Goal: Register for event/course

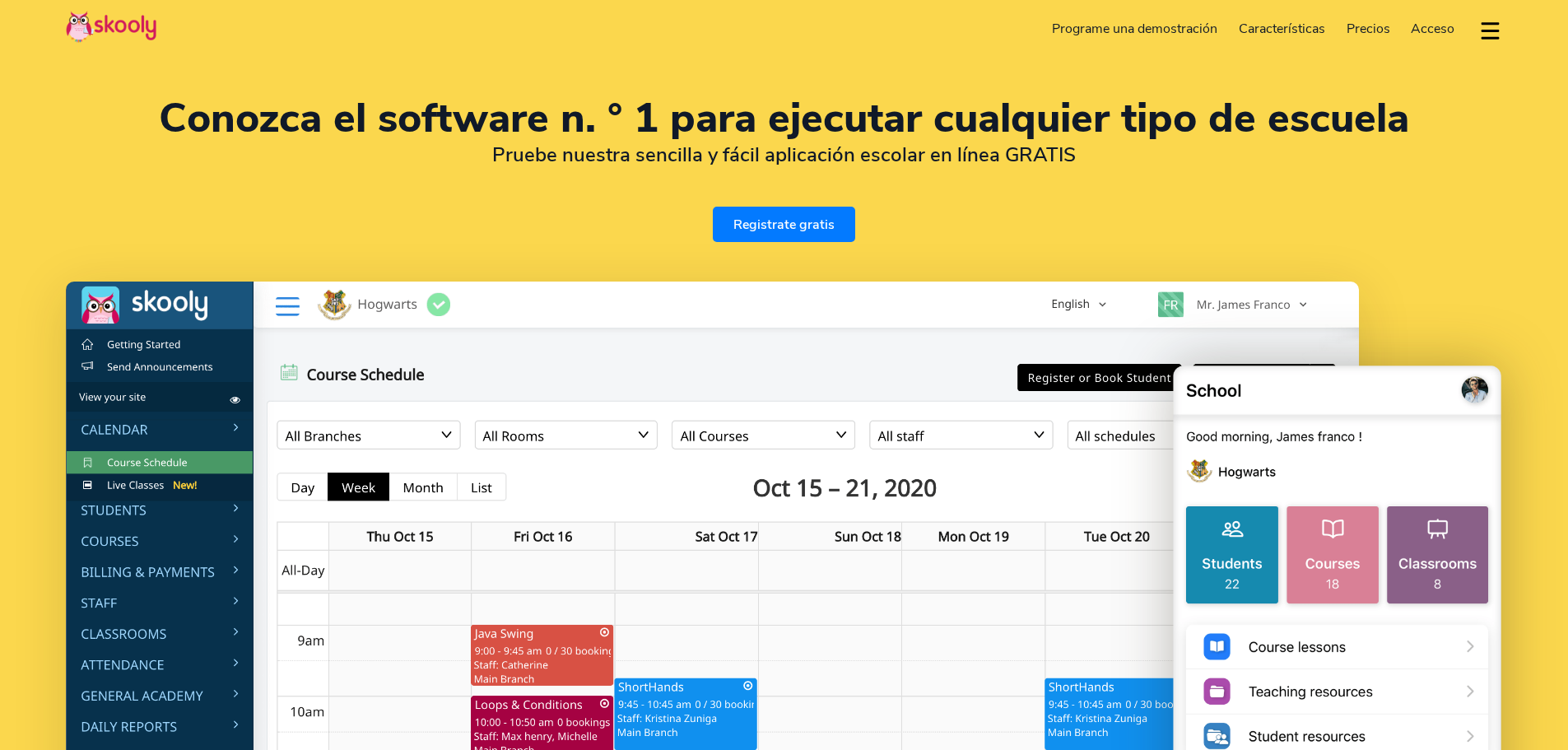
select select "es"
select select "34"
select select "Spain"
select select "Europe/[GEOGRAPHIC_DATA]"
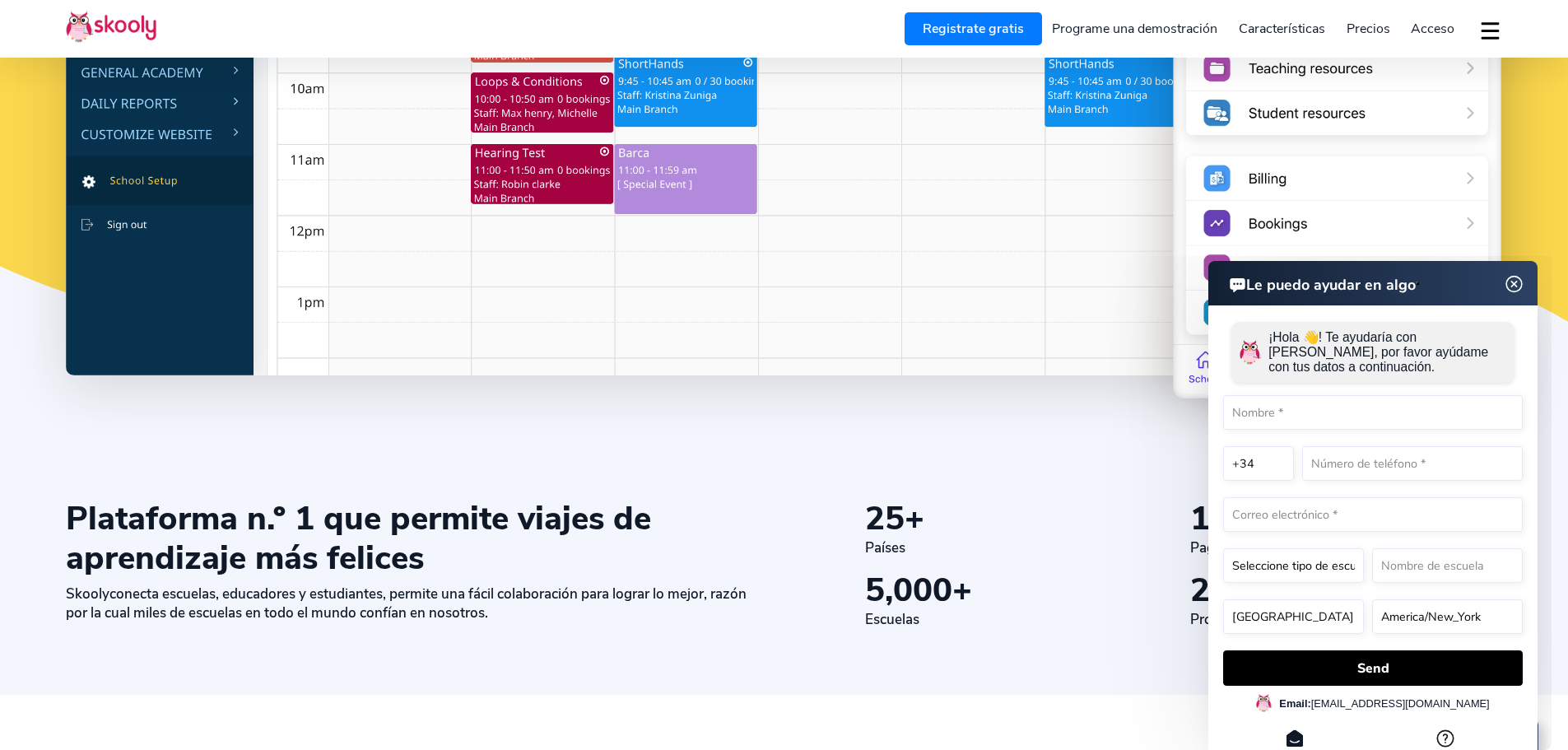
scroll to position [659, 0]
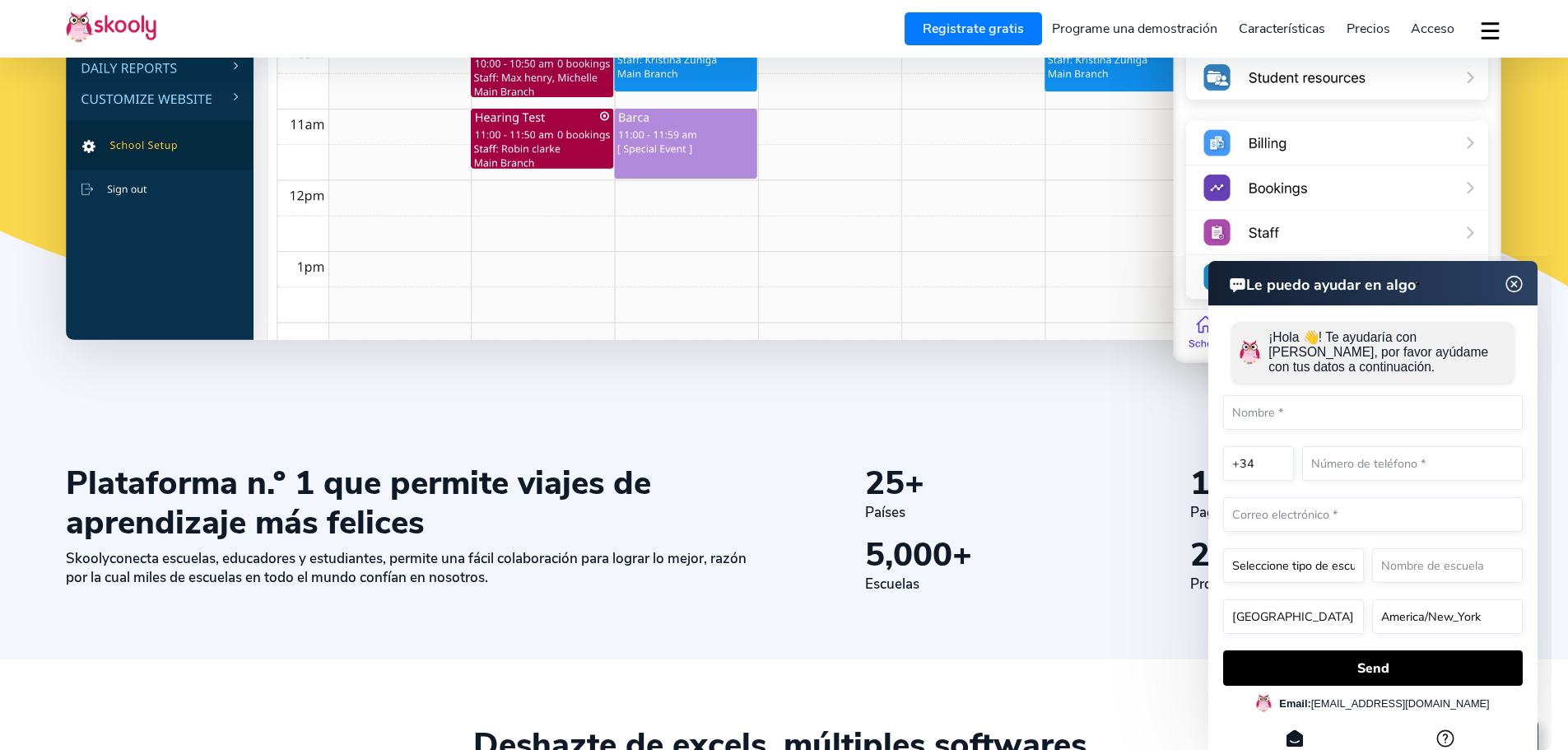
click at [1516, 284] on img at bounding box center [1514, 283] width 20 height 31
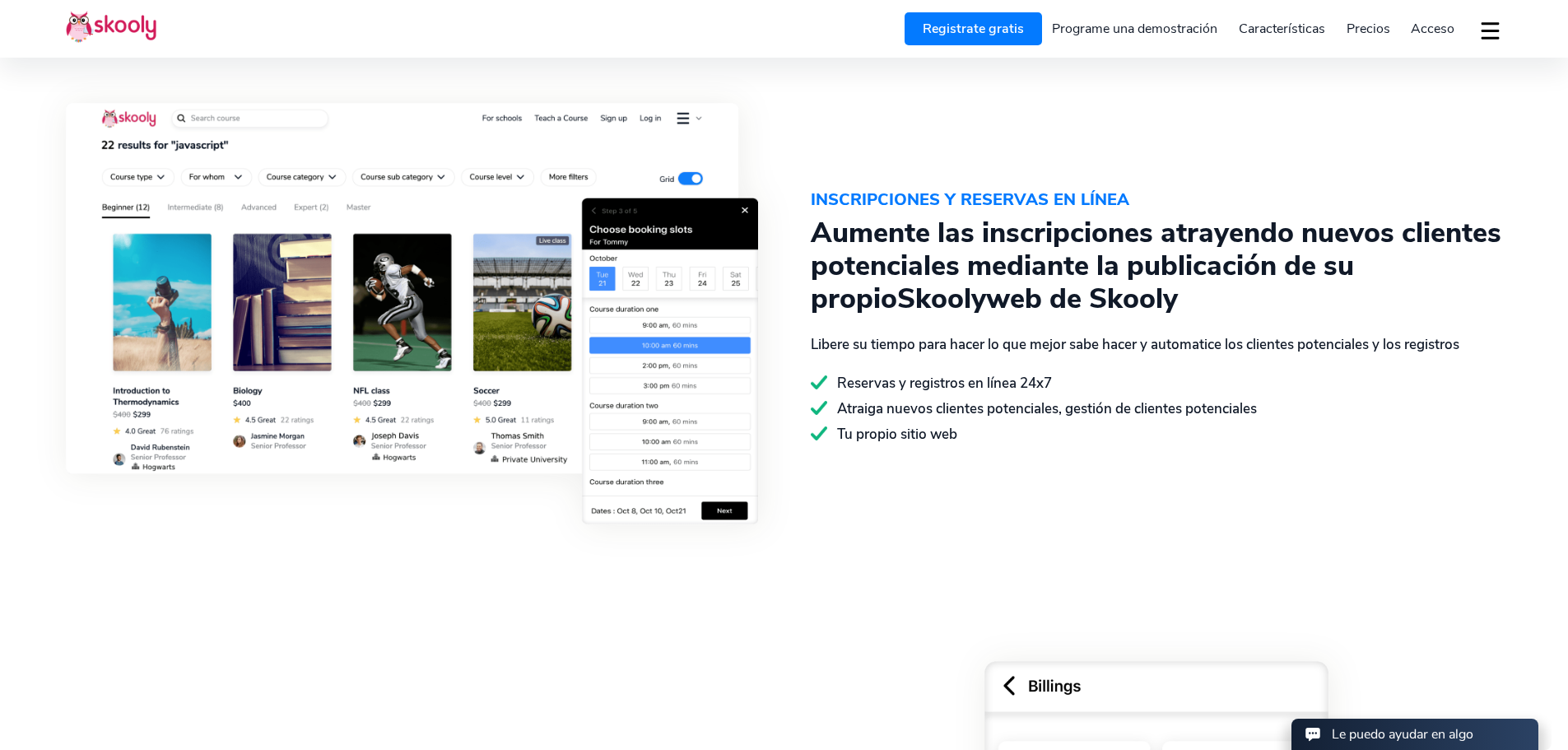
scroll to position [1893, 0]
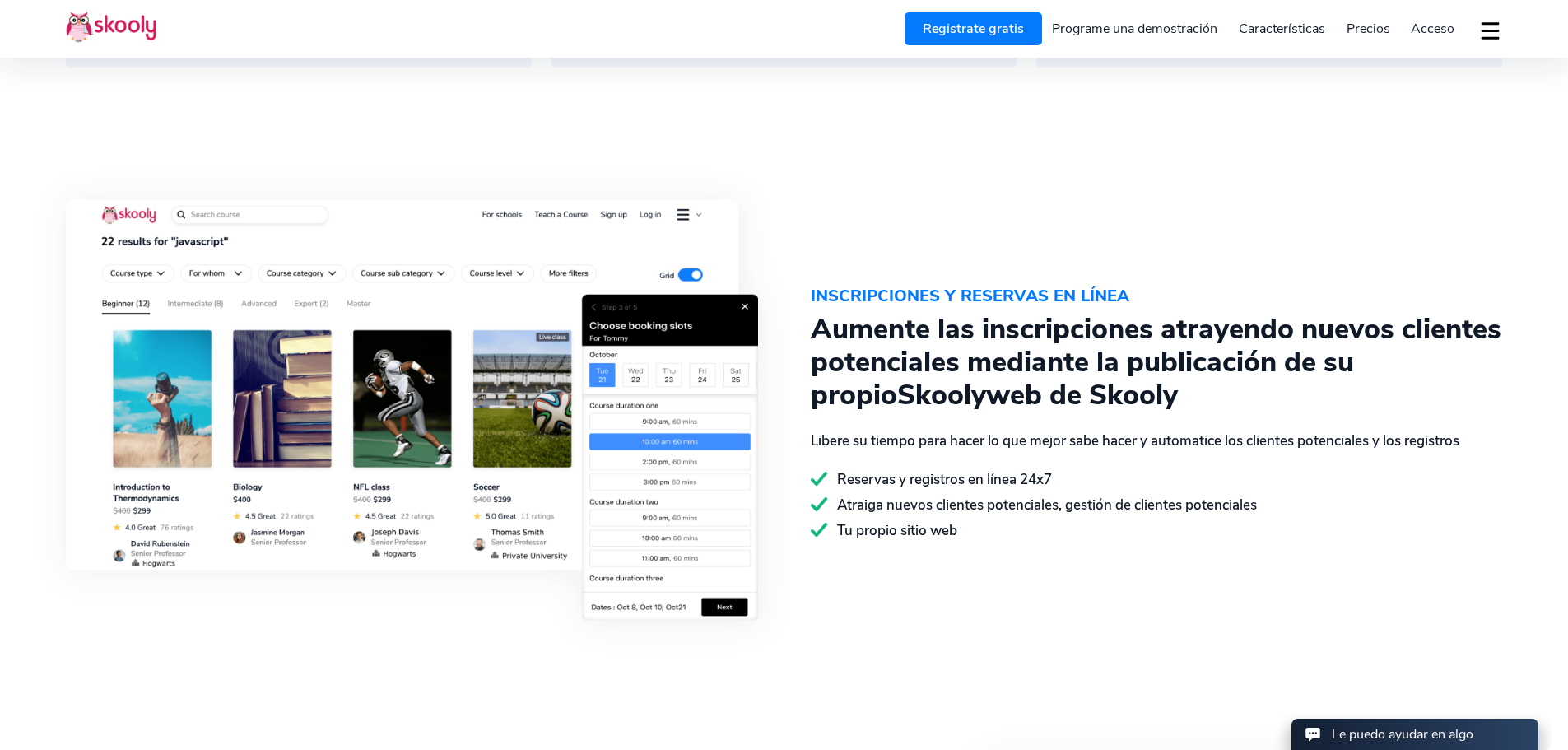
click at [1492, 29] on button "dropdown menu" at bounding box center [1490, 30] width 24 height 38
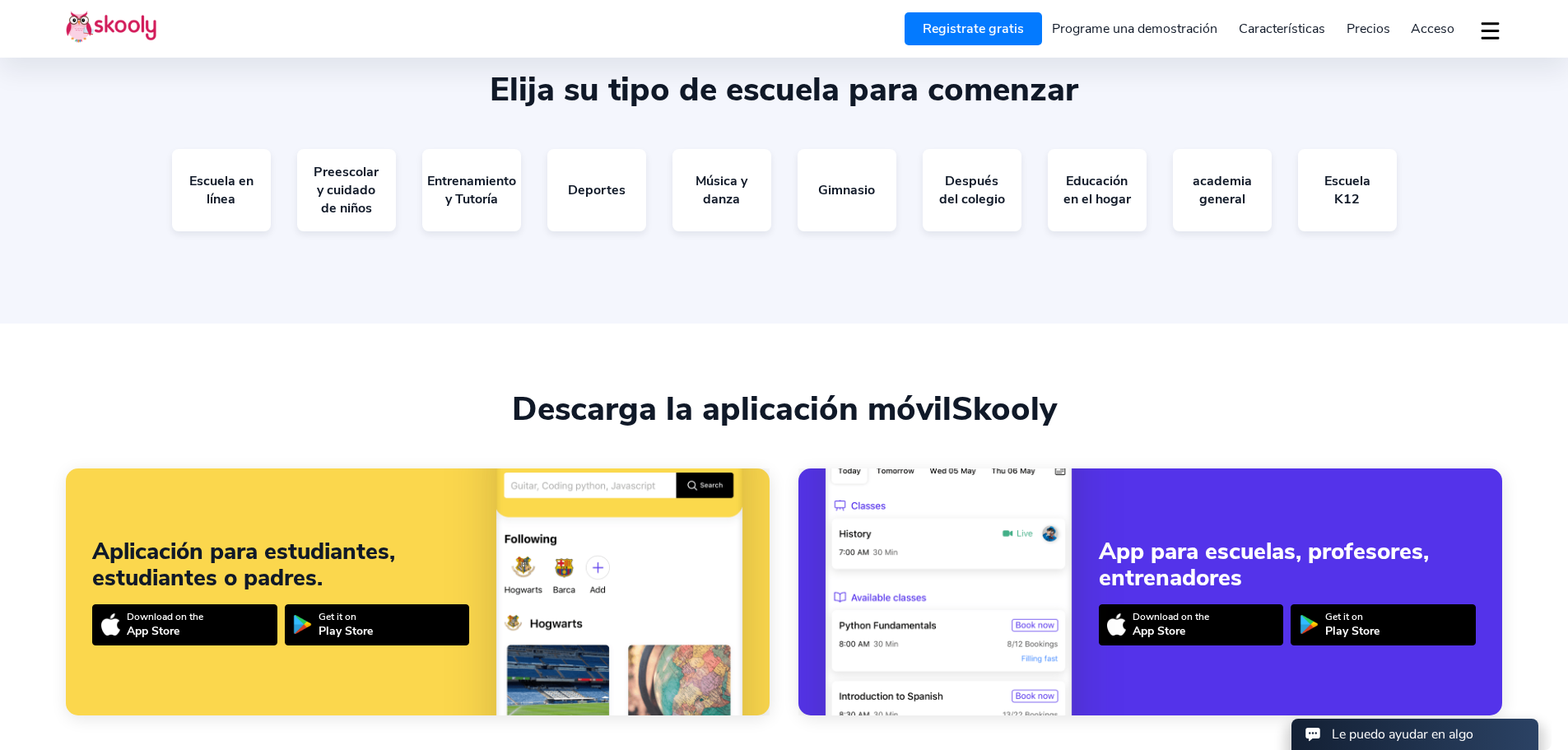
scroll to position [3292, 0]
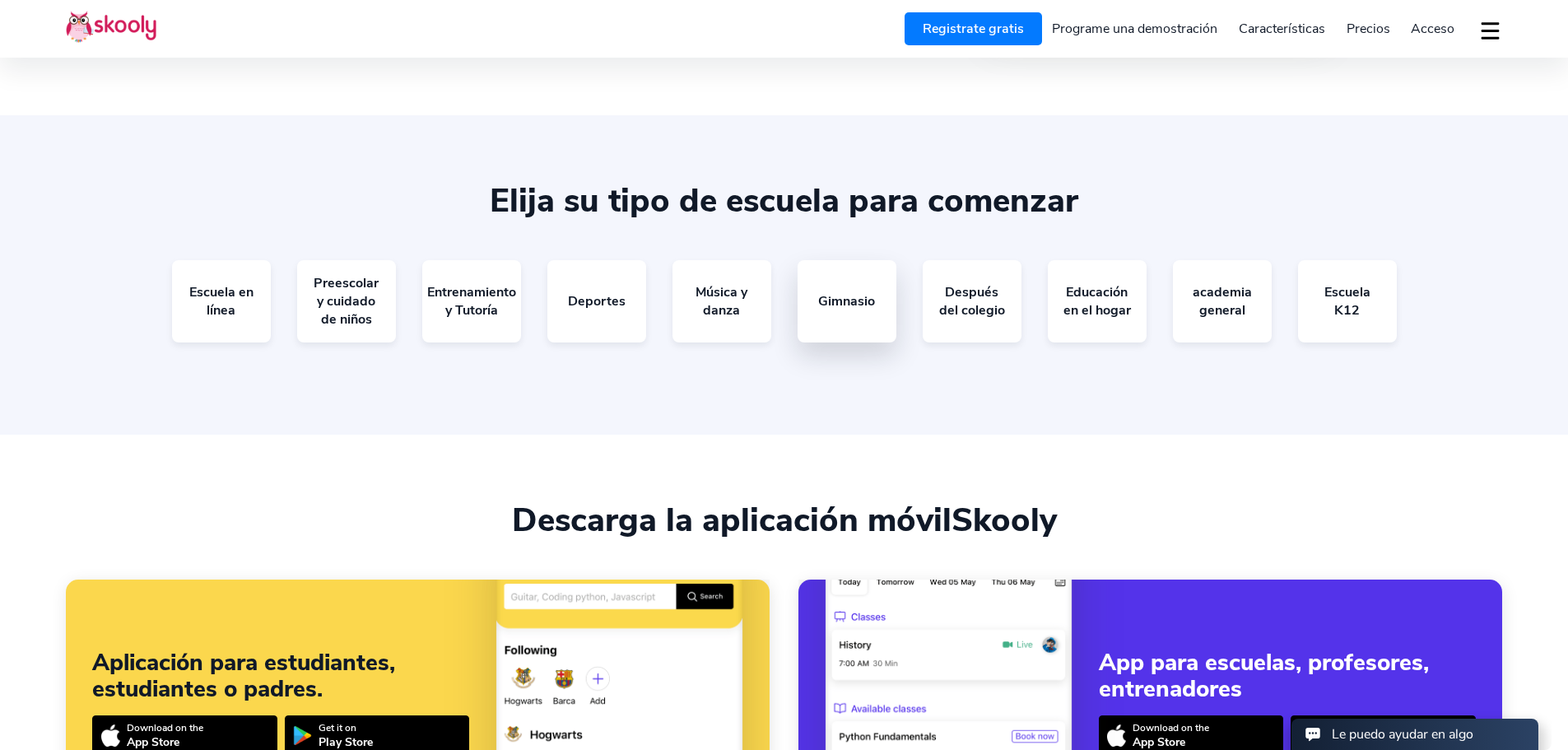
click at [877, 269] on link "Gimnasio" at bounding box center [847, 301] width 99 height 82
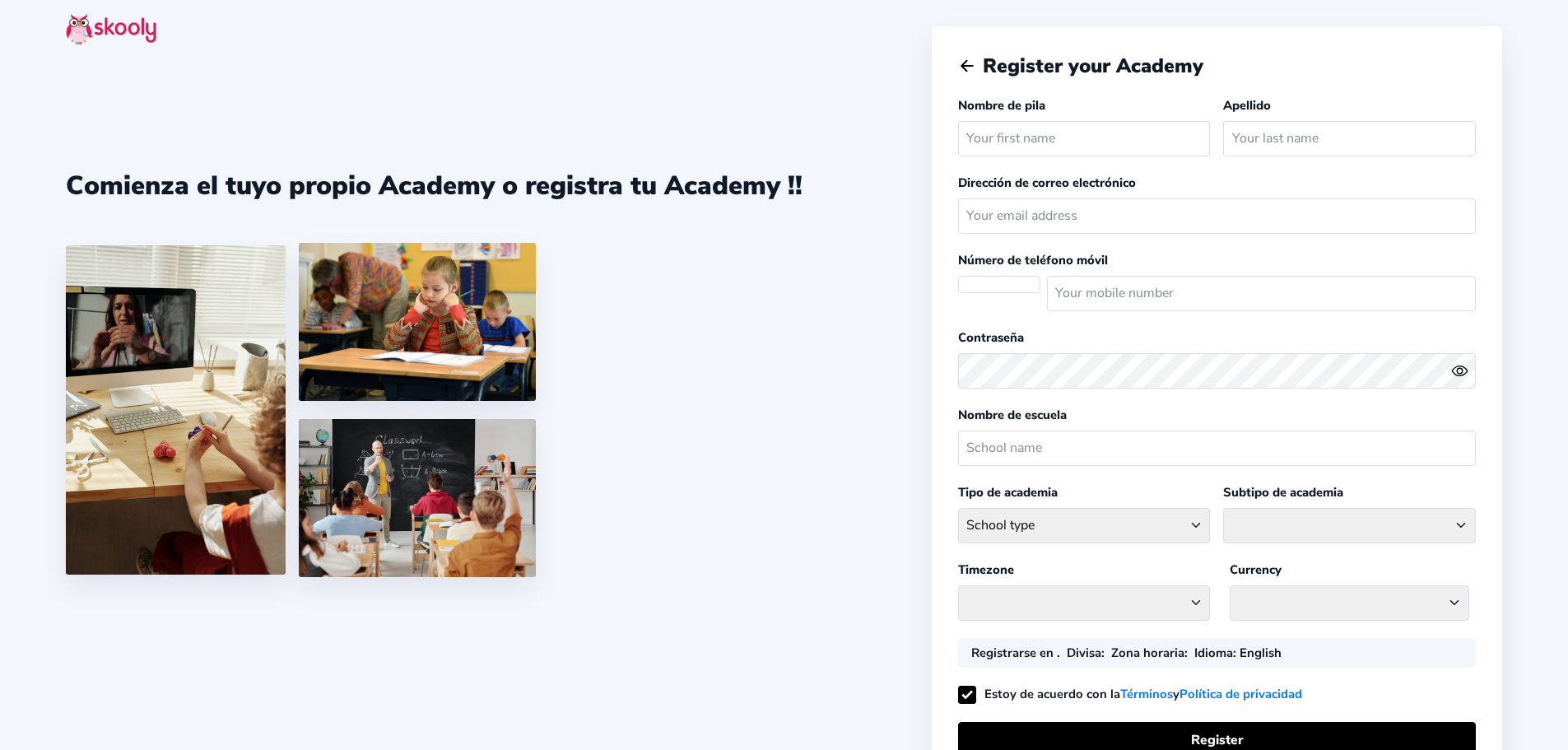
select select
select select "Europe/[GEOGRAPHIC_DATA]"
select select "EUR €"
select select "ES"
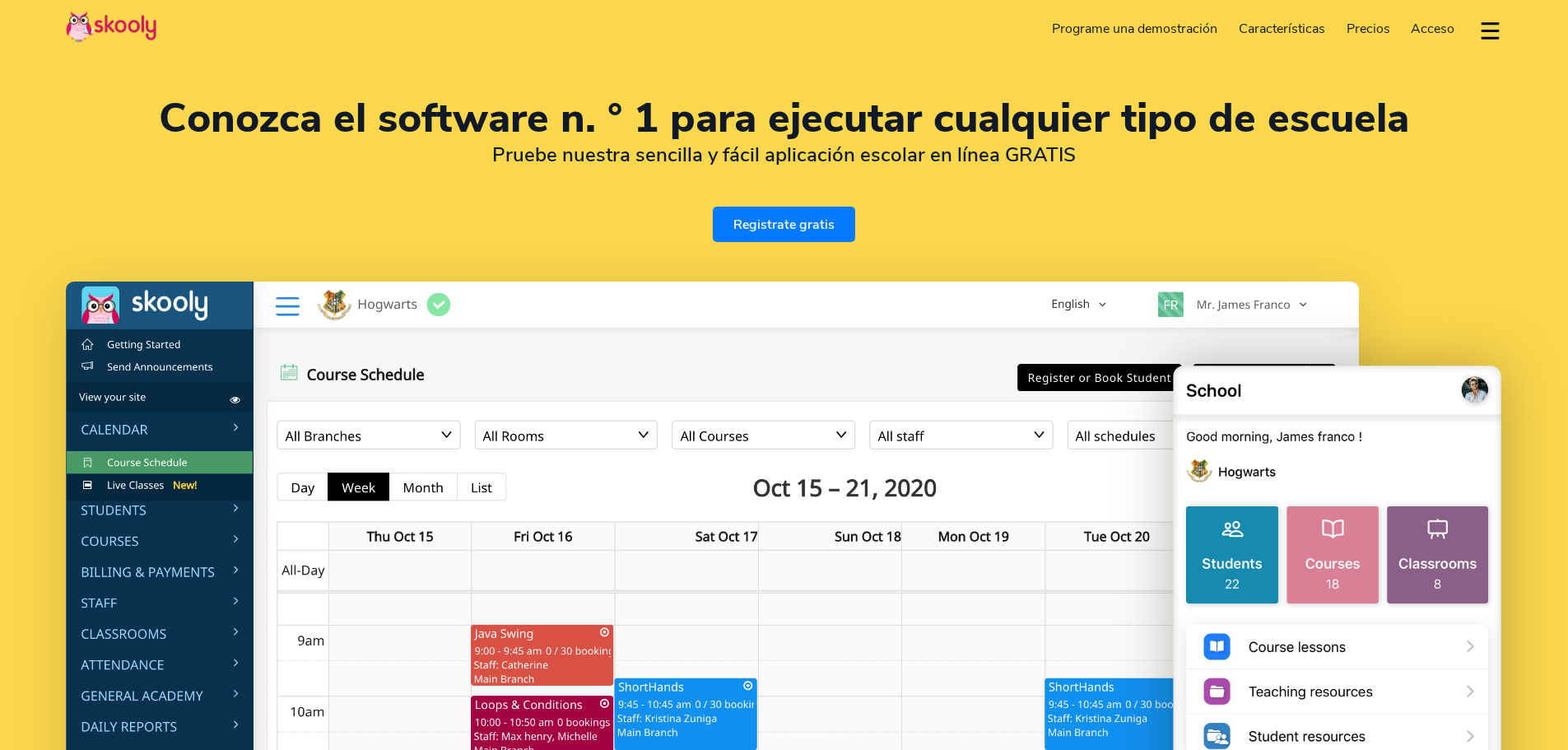
select select "es"
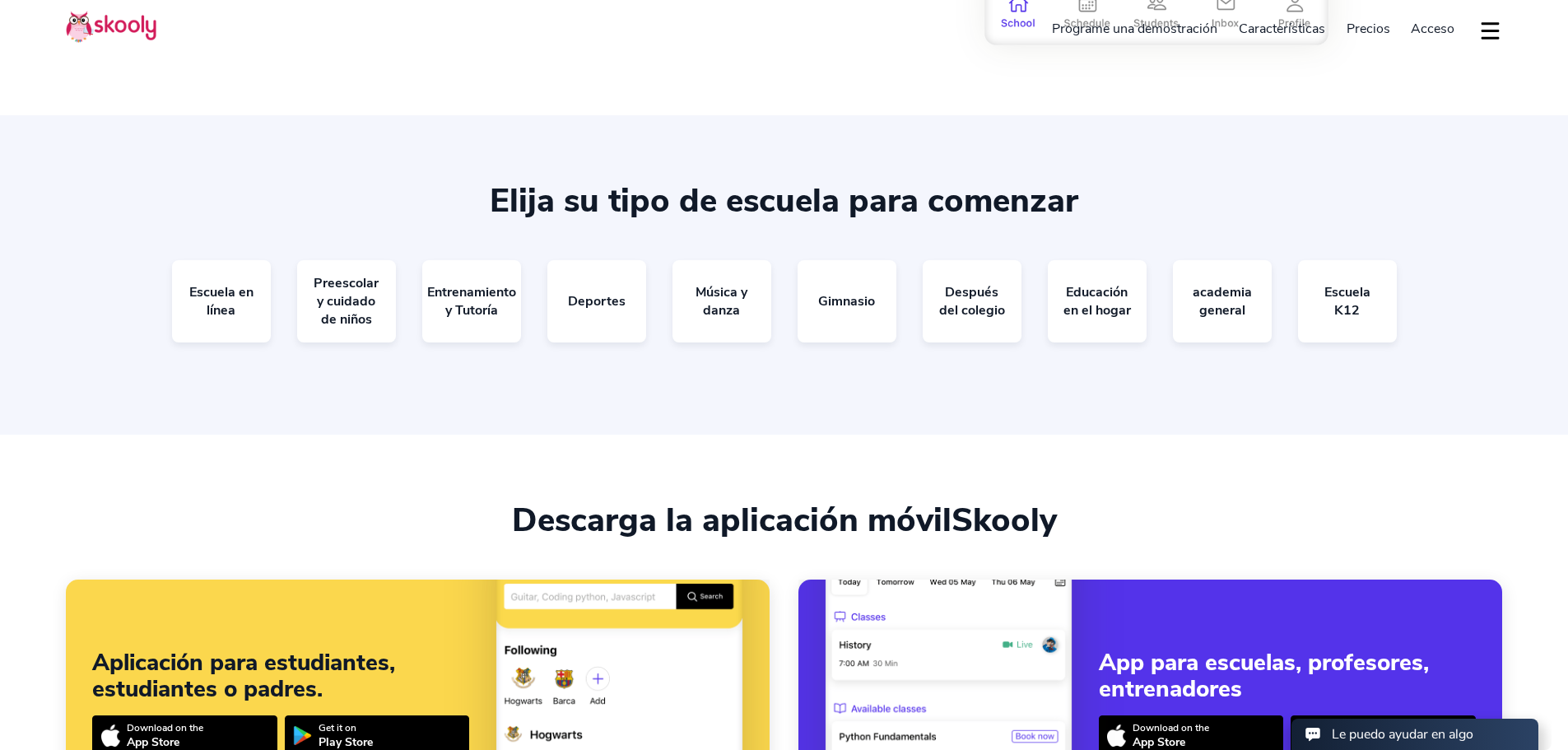
select select "34"
select select "Spain"
select select "Europe/[GEOGRAPHIC_DATA]"
click at [1238, 311] on link "academia general" at bounding box center [1222, 301] width 99 height 82
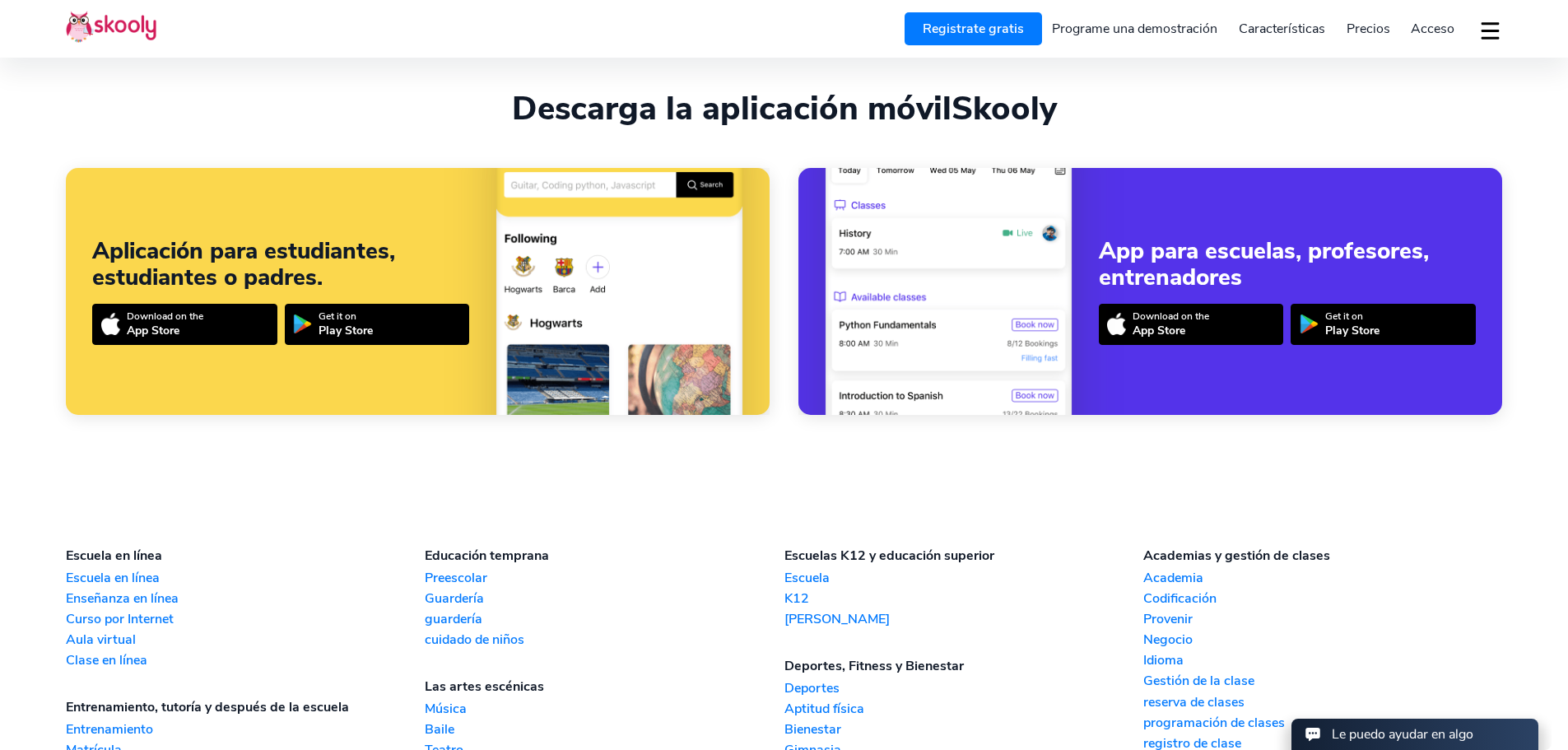
scroll to position [3950, 0]
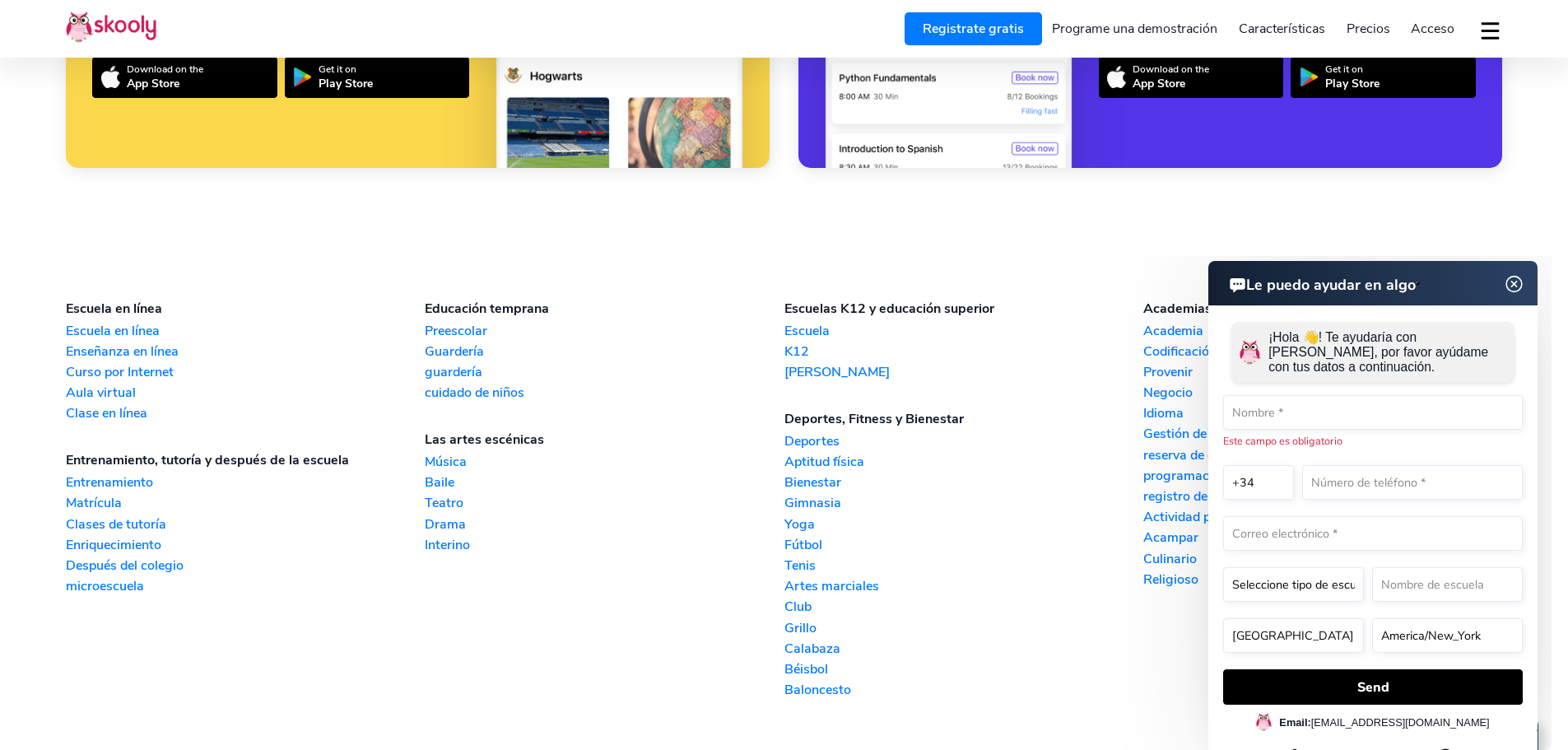
click at [1516, 289] on img at bounding box center [1514, 284] width 31 height 20
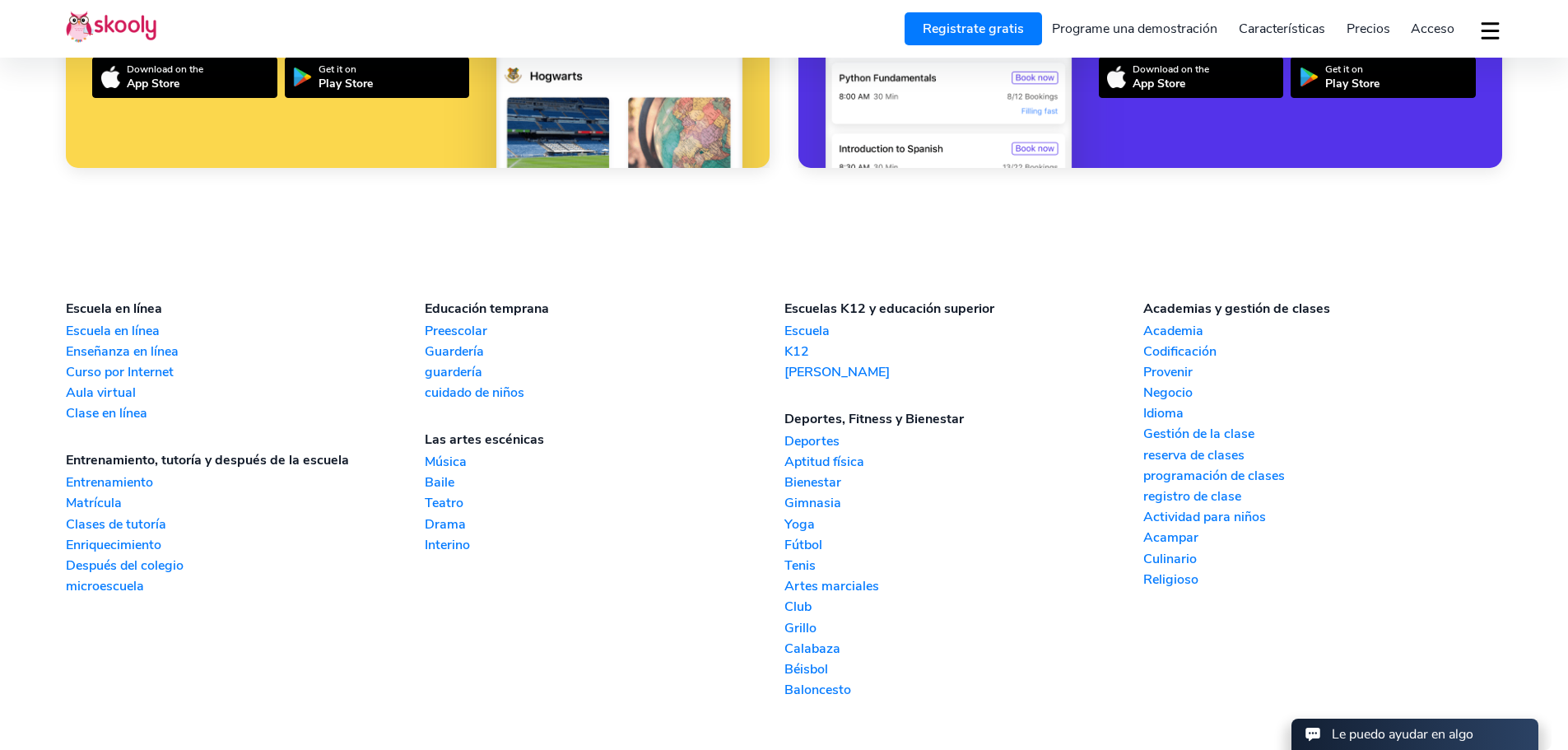
click at [1176, 541] on link "Acampar" at bounding box center [1323, 537] width 359 height 18
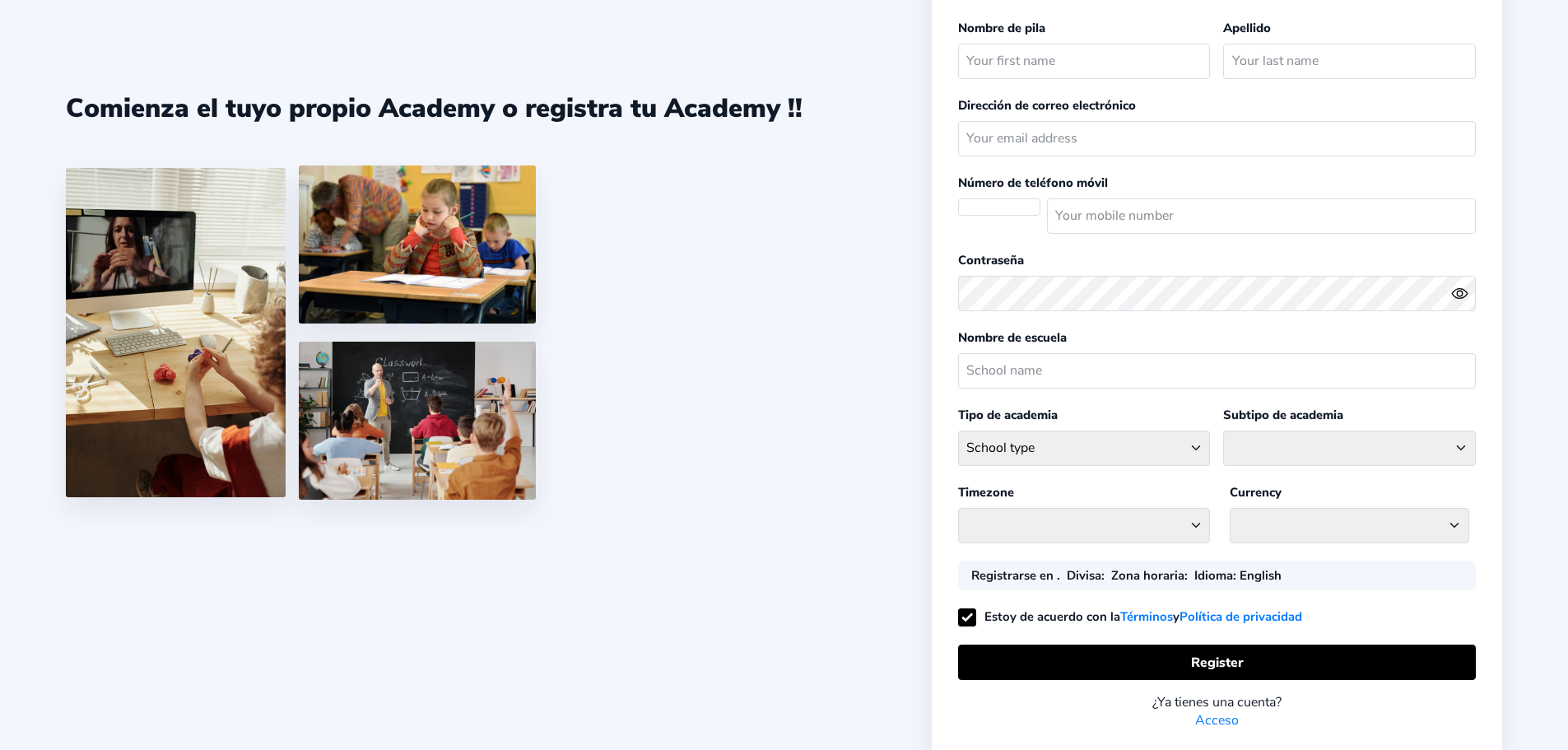
scroll to position [139, 0]
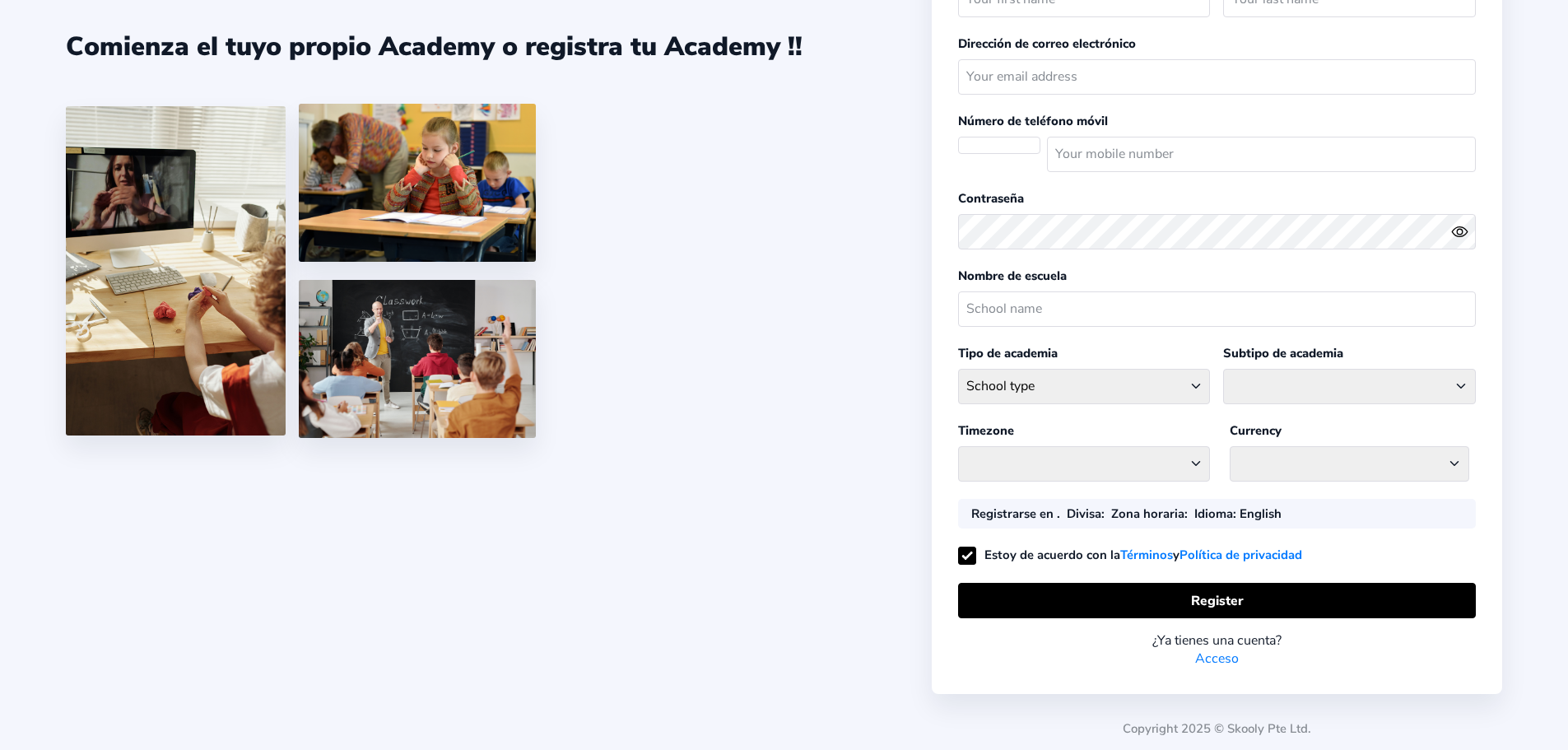
select select
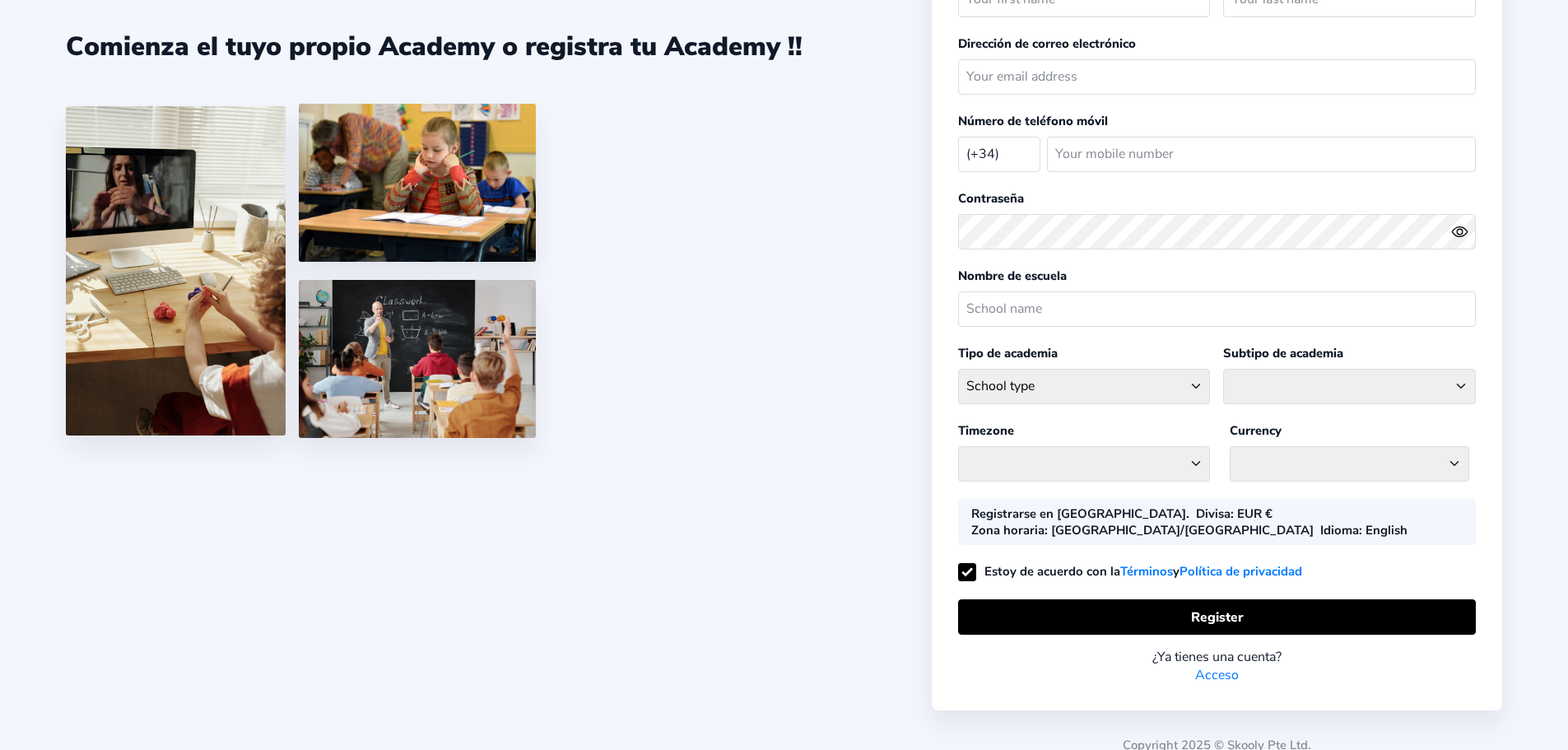
select select "ES"
select select "Europe/Madrid"
select select "EUR €"
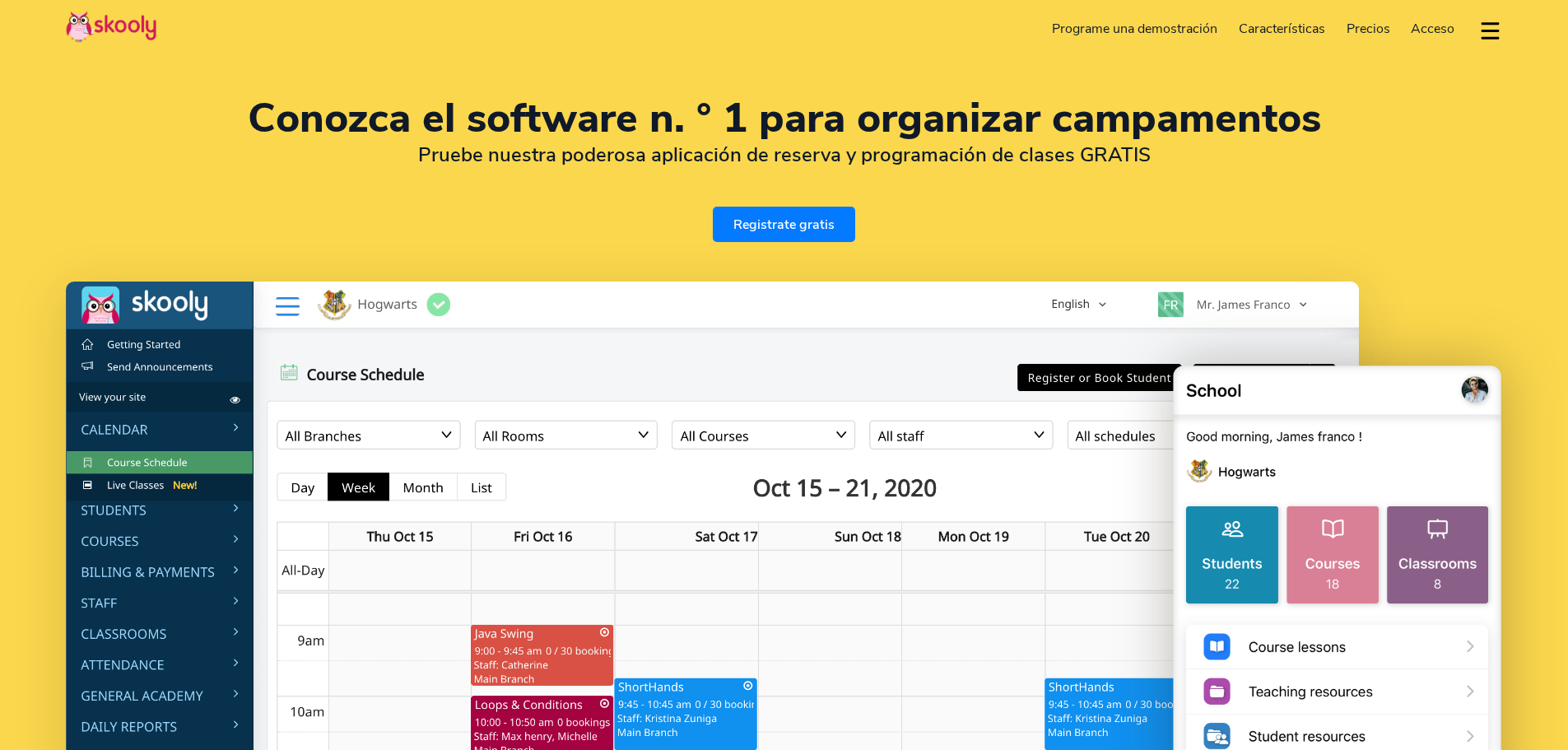
select select "es"
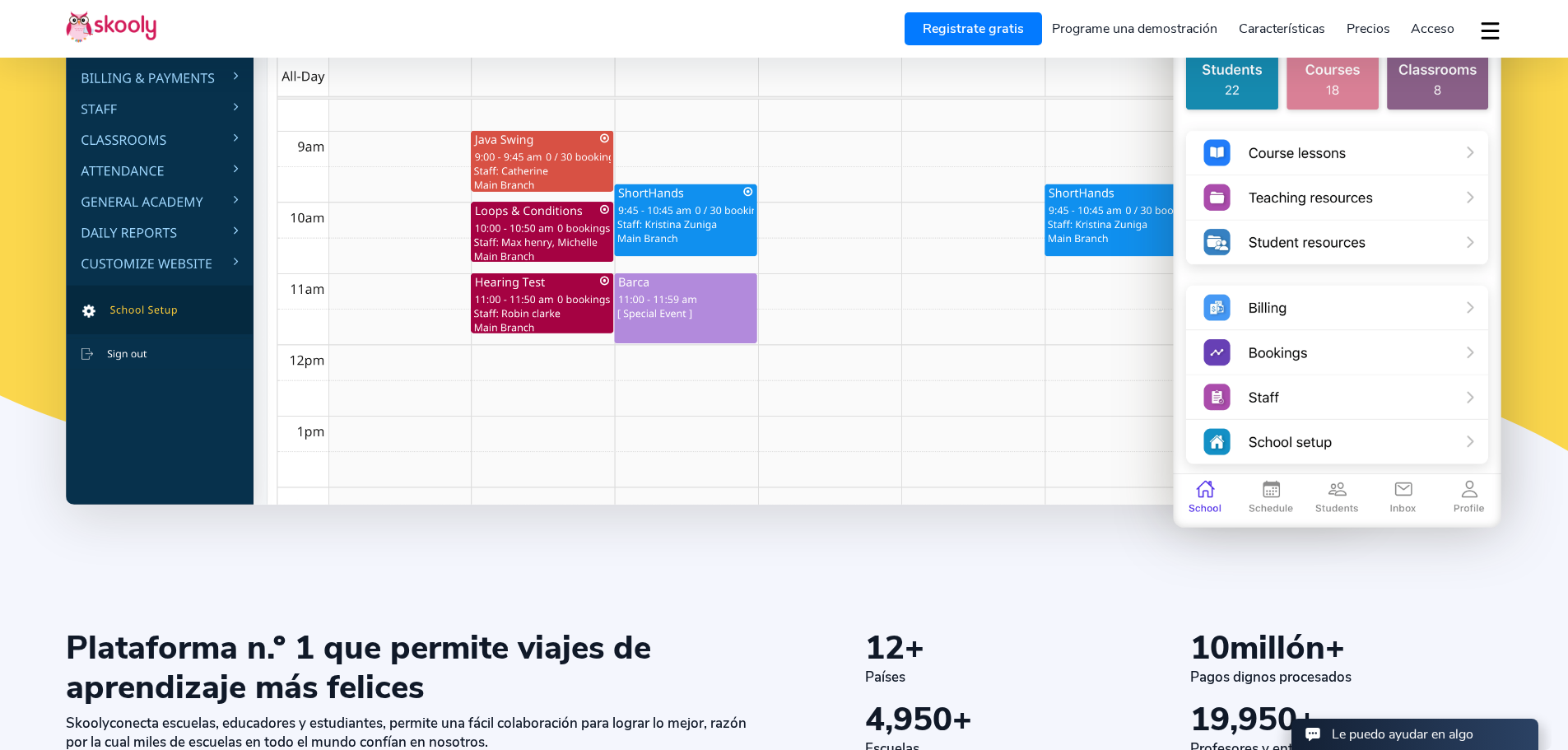
select select "34"
select select "[GEOGRAPHIC_DATA]"
select select "Europe/Madrid"
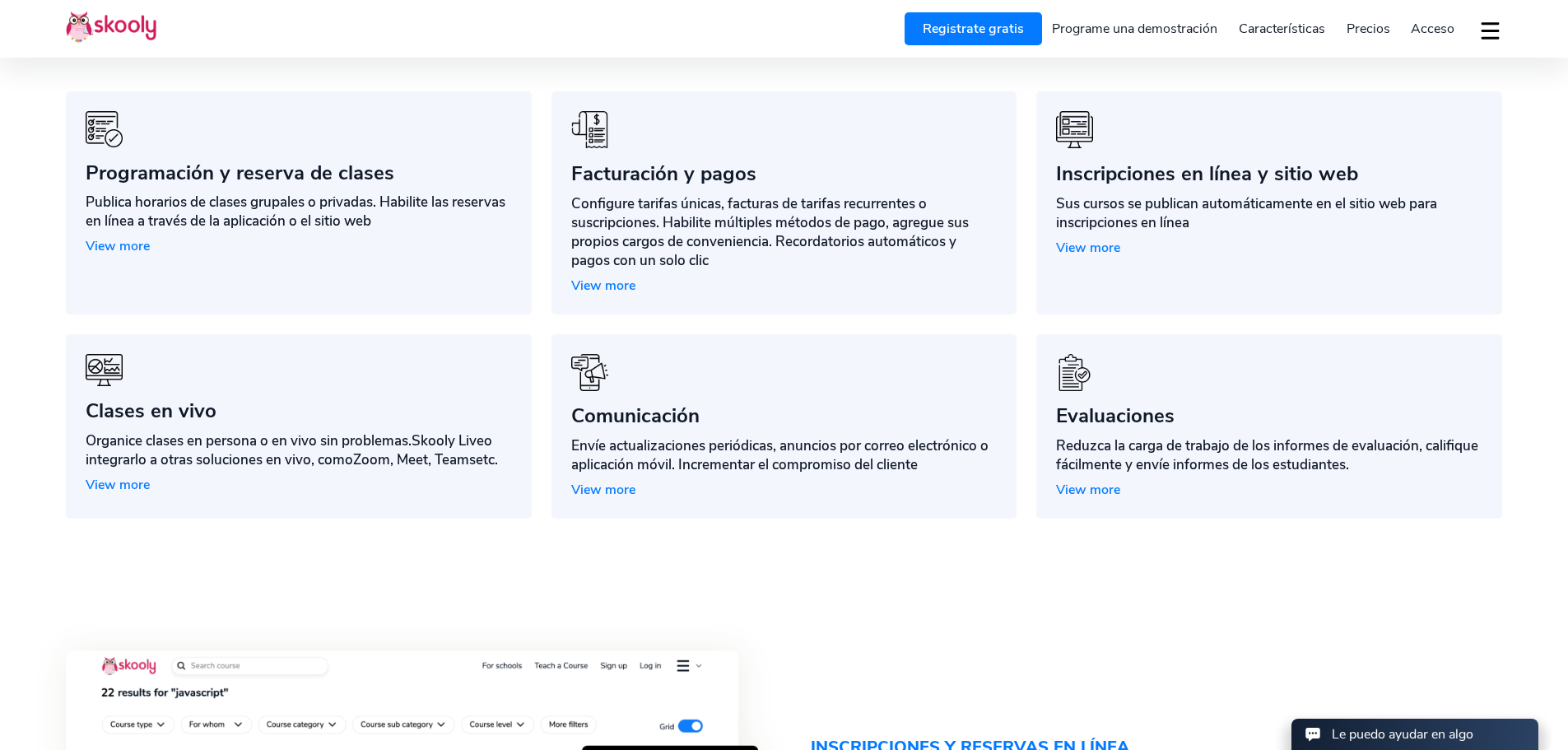
scroll to position [1810, 0]
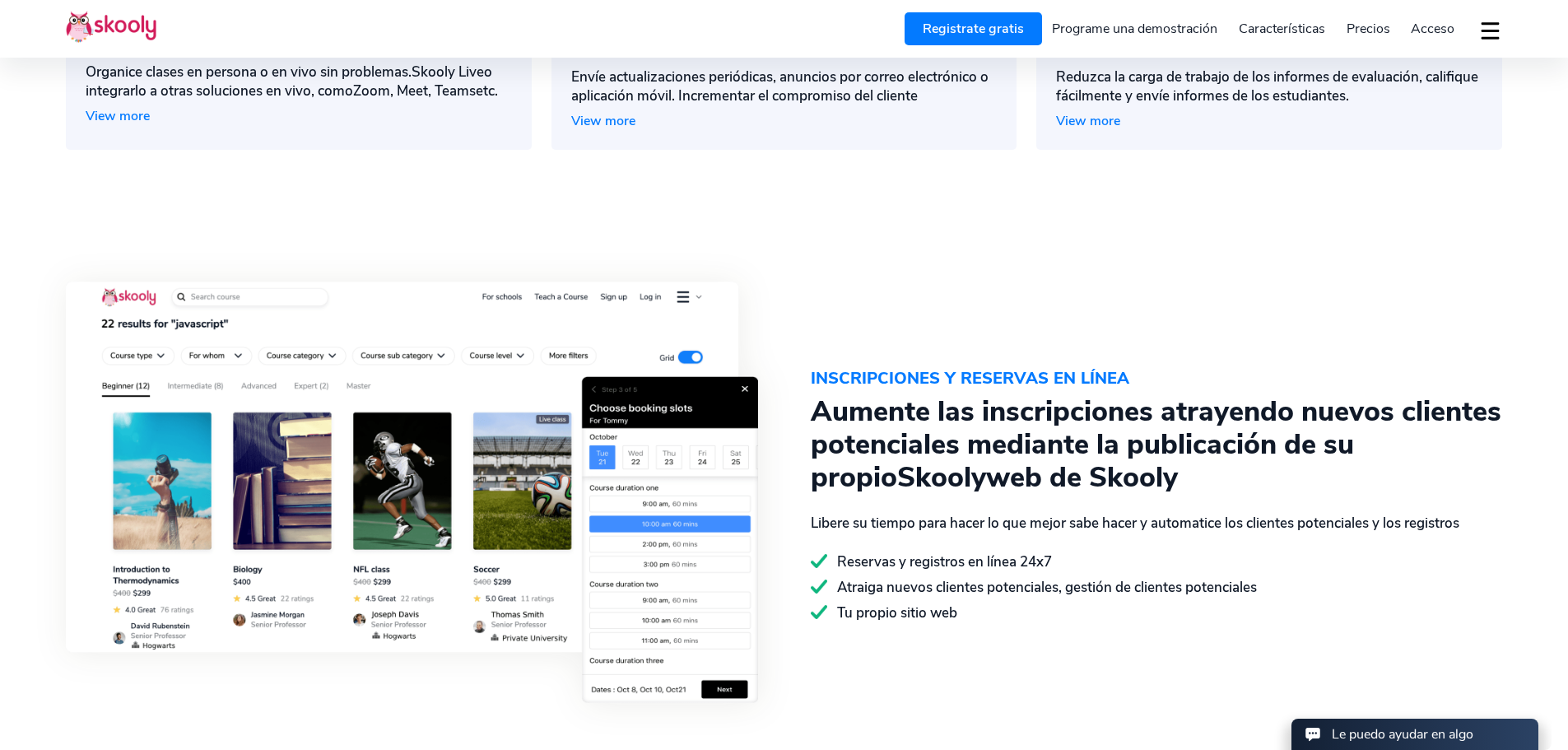
click at [642, 552] on img at bounding box center [412, 492] width 693 height 421
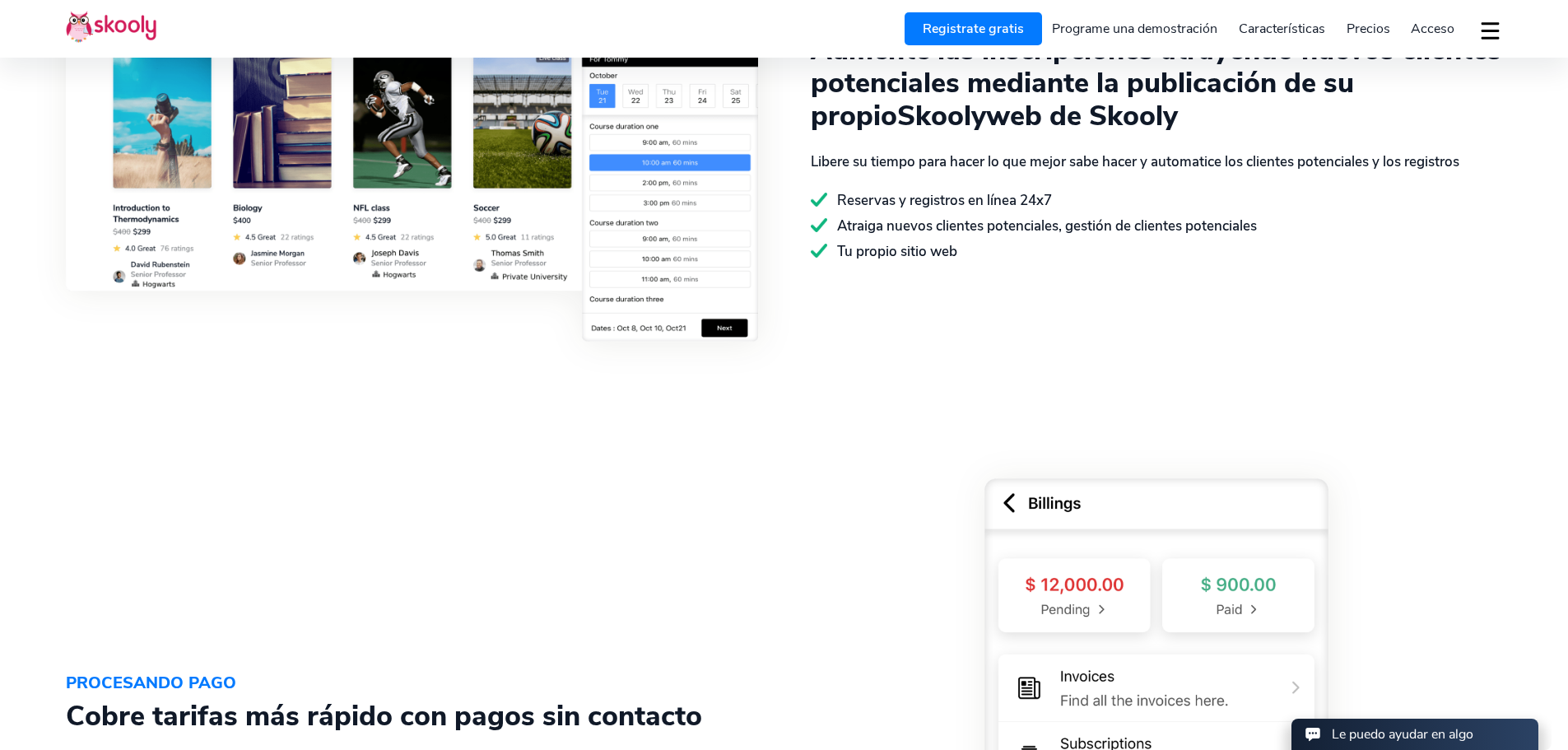
scroll to position [2387, 0]
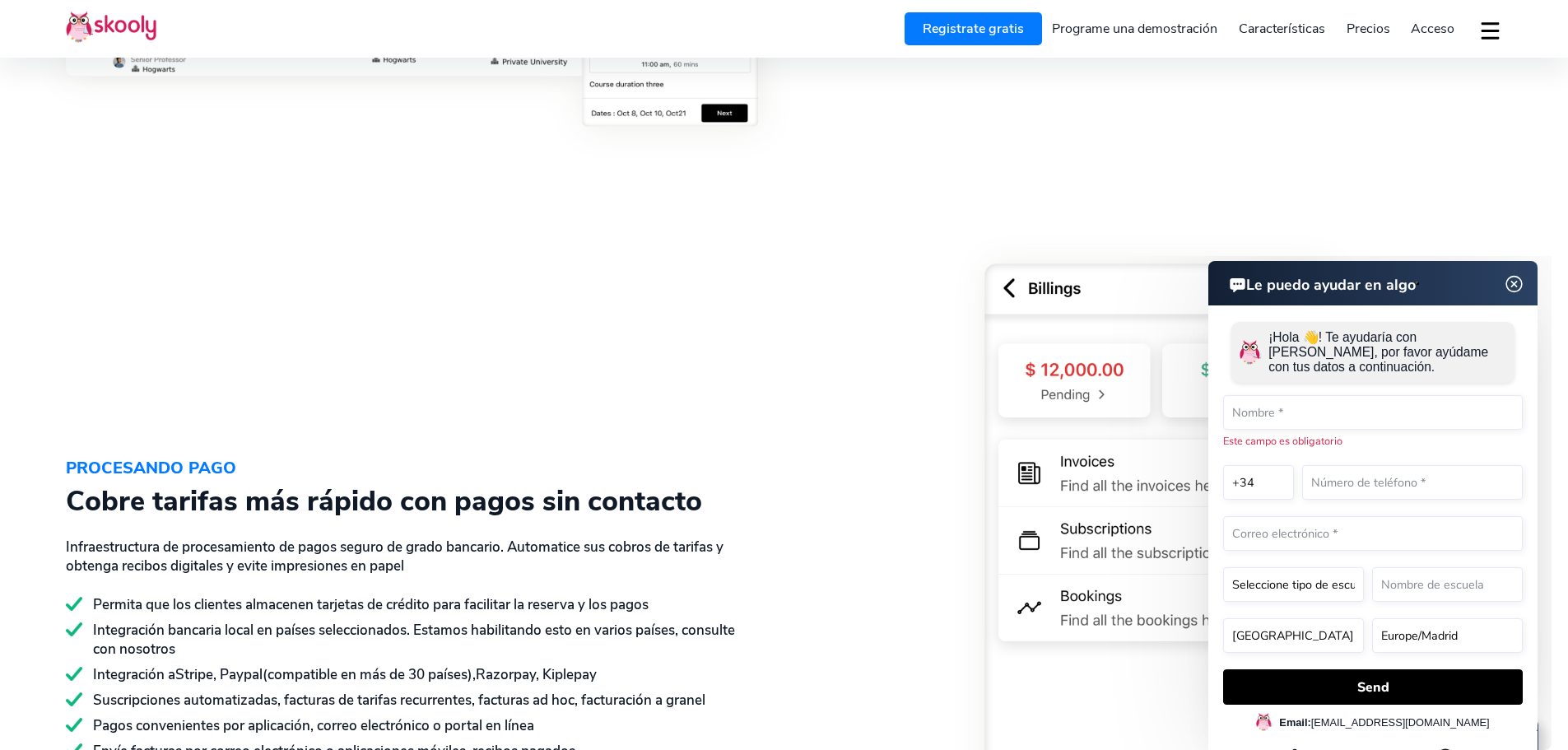
click at [890, 348] on div at bounding box center [1144, 606] width 719 height 696
click at [1515, 282] on img at bounding box center [1514, 283] width 20 height 31
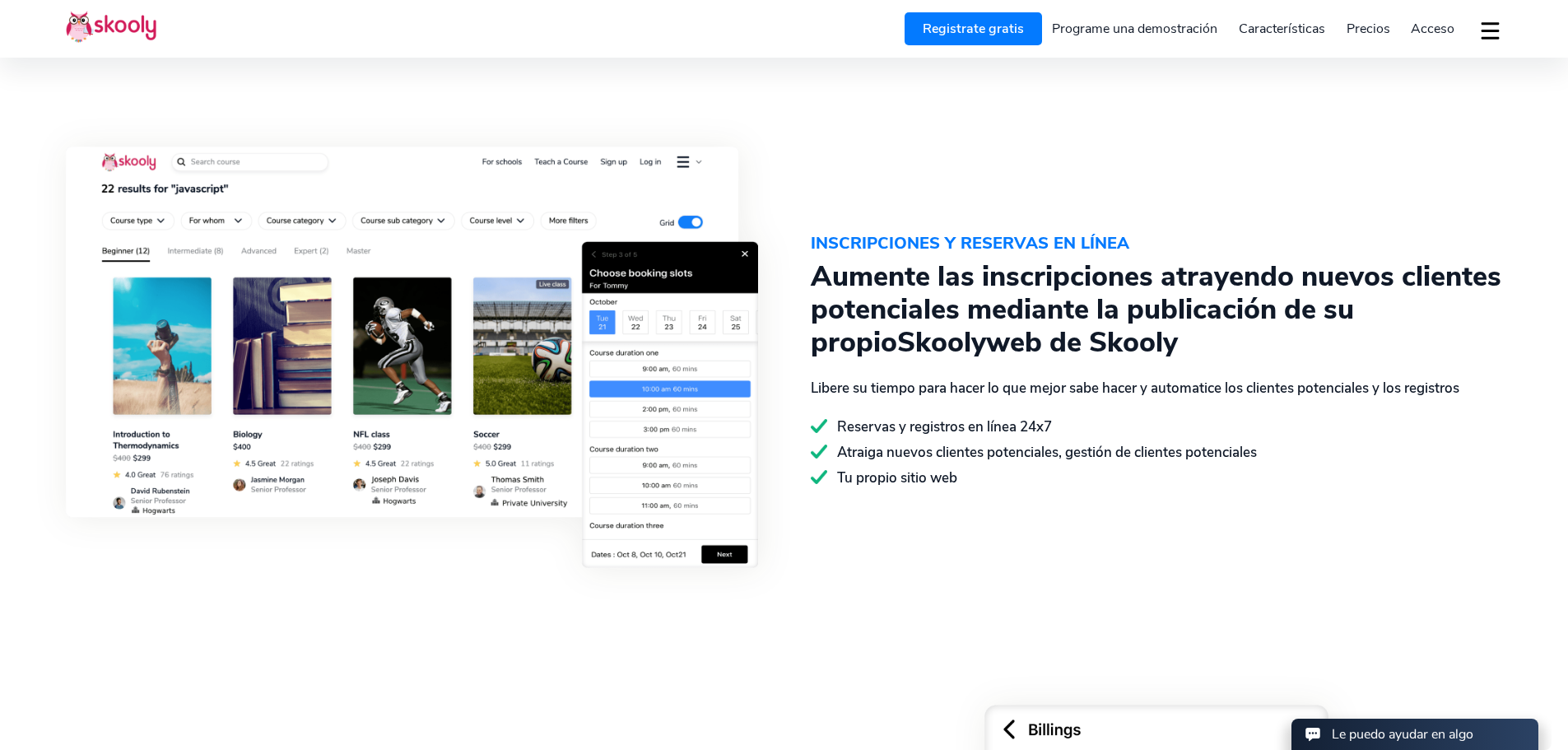
scroll to position [1975, 0]
